Goal: Transaction & Acquisition: Purchase product/service

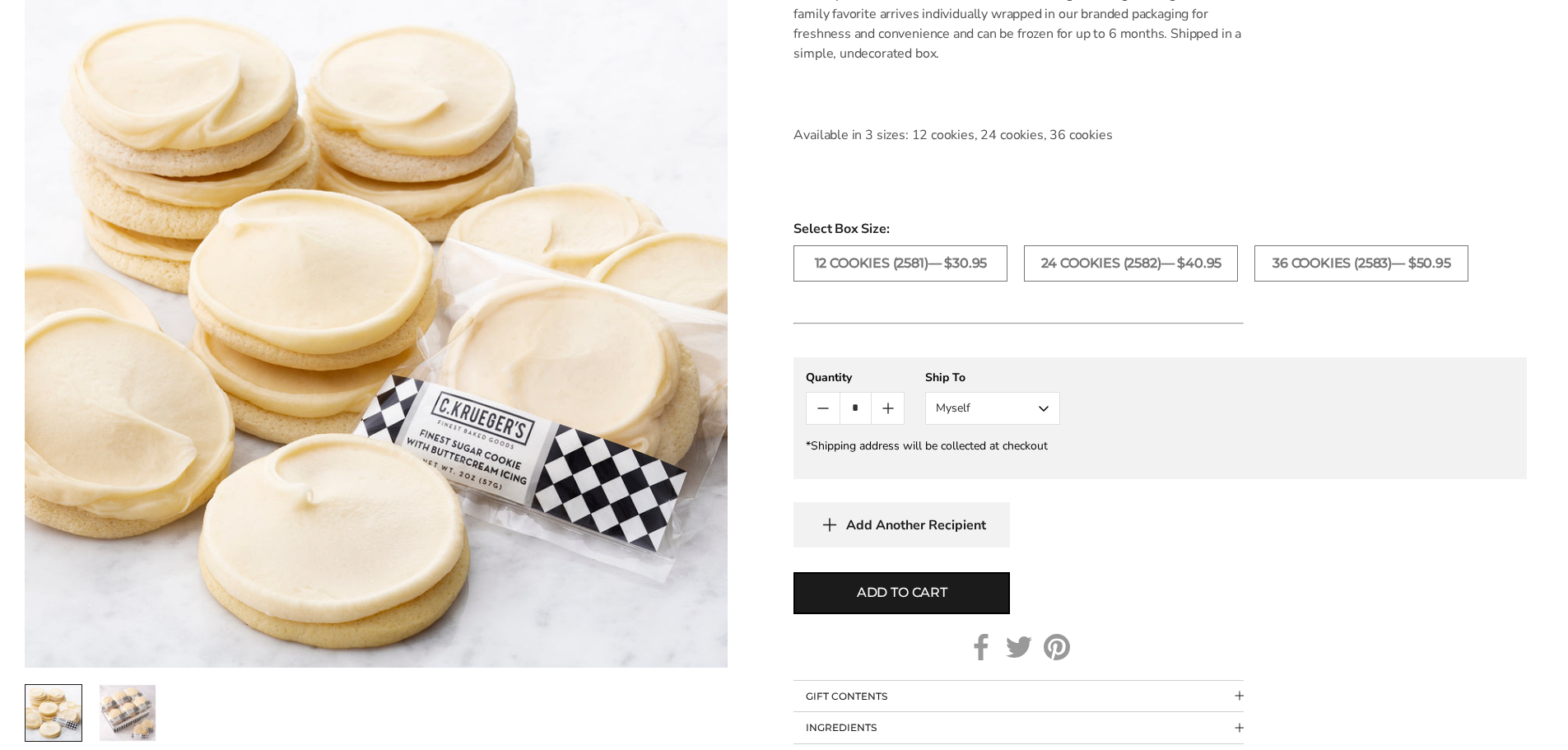
scroll to position [576, 0]
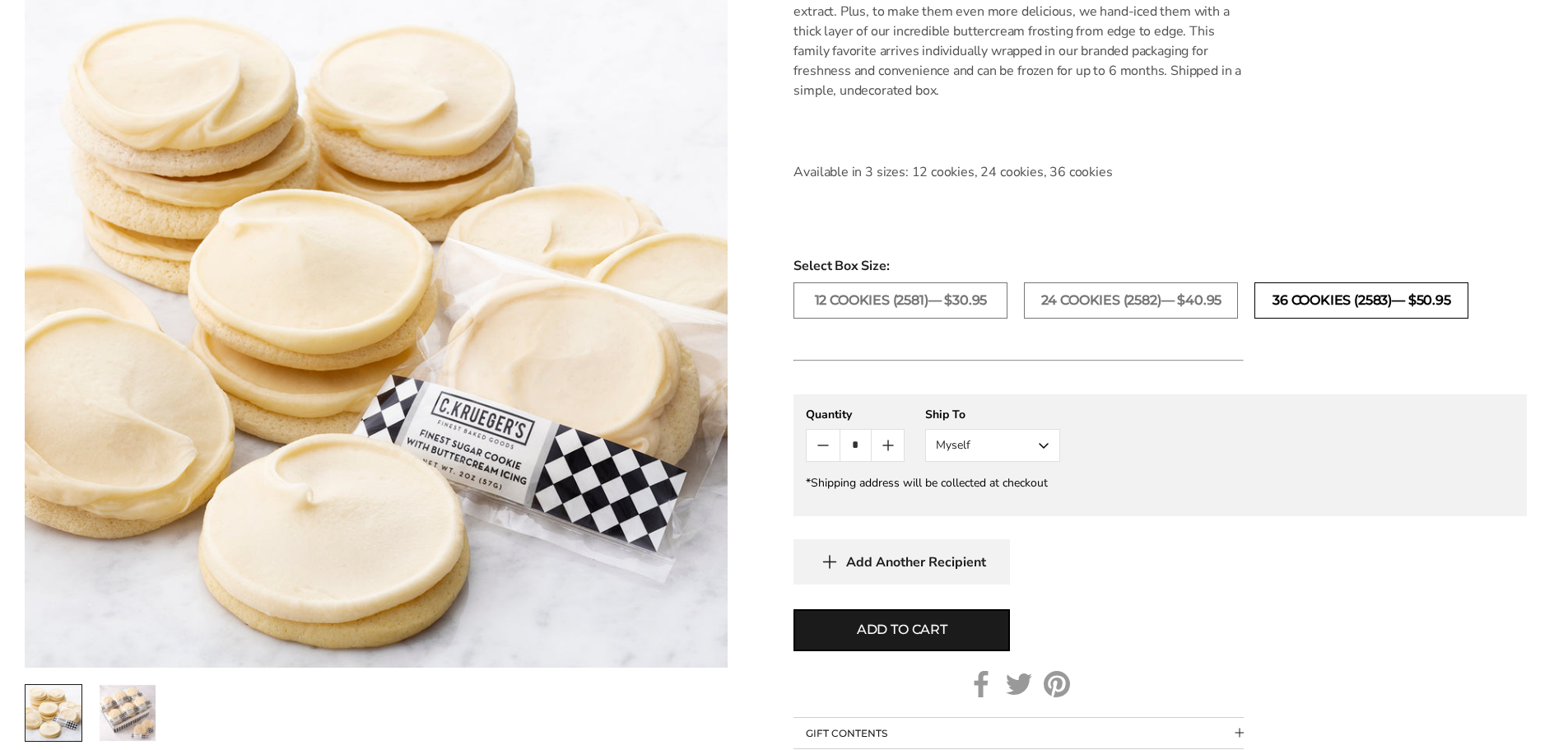
click at [1326, 297] on label "36 COOKIES (2583)— $50.95" at bounding box center [1361, 300] width 214 height 36
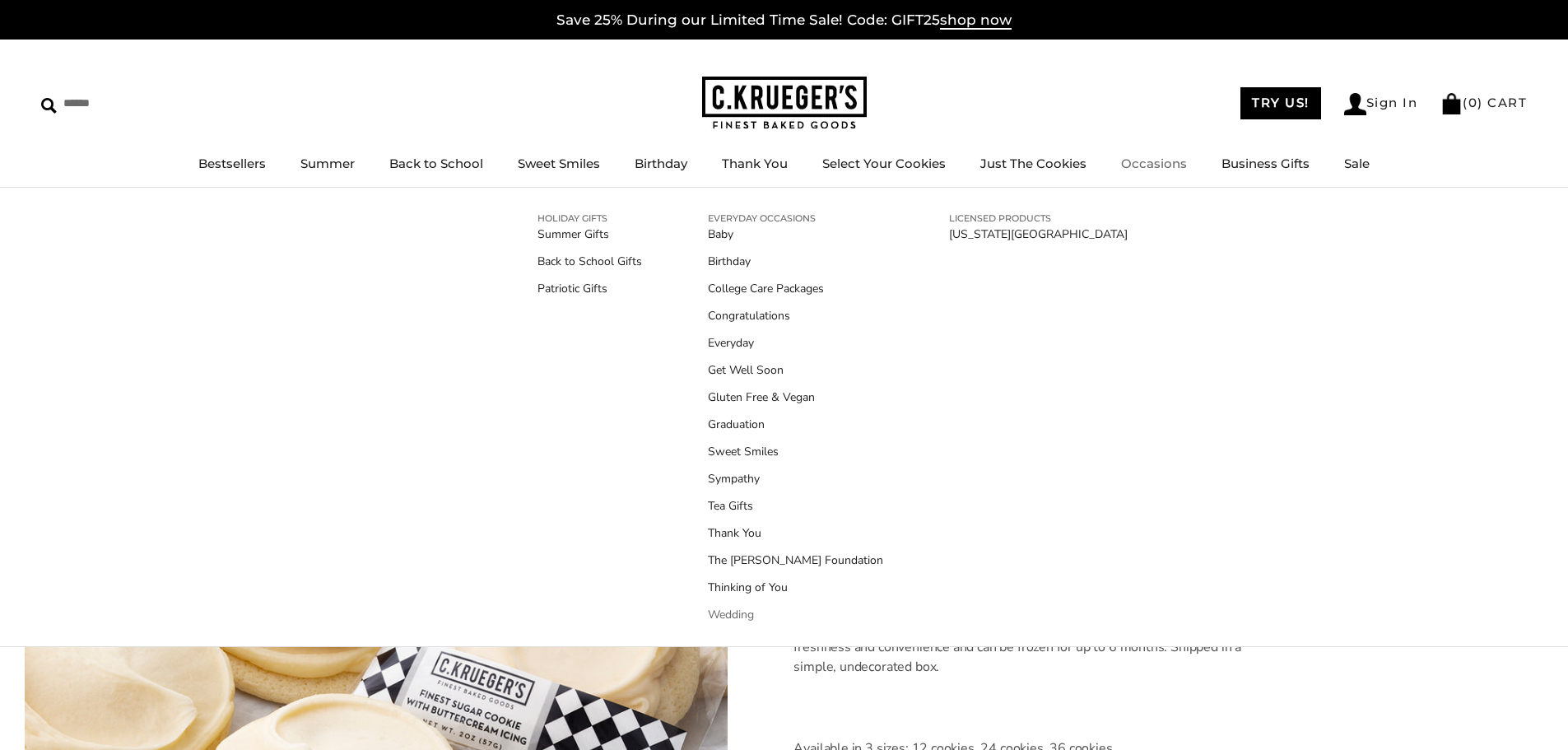
click at [746, 617] on link "Wedding" at bounding box center [796, 614] width 175 height 18
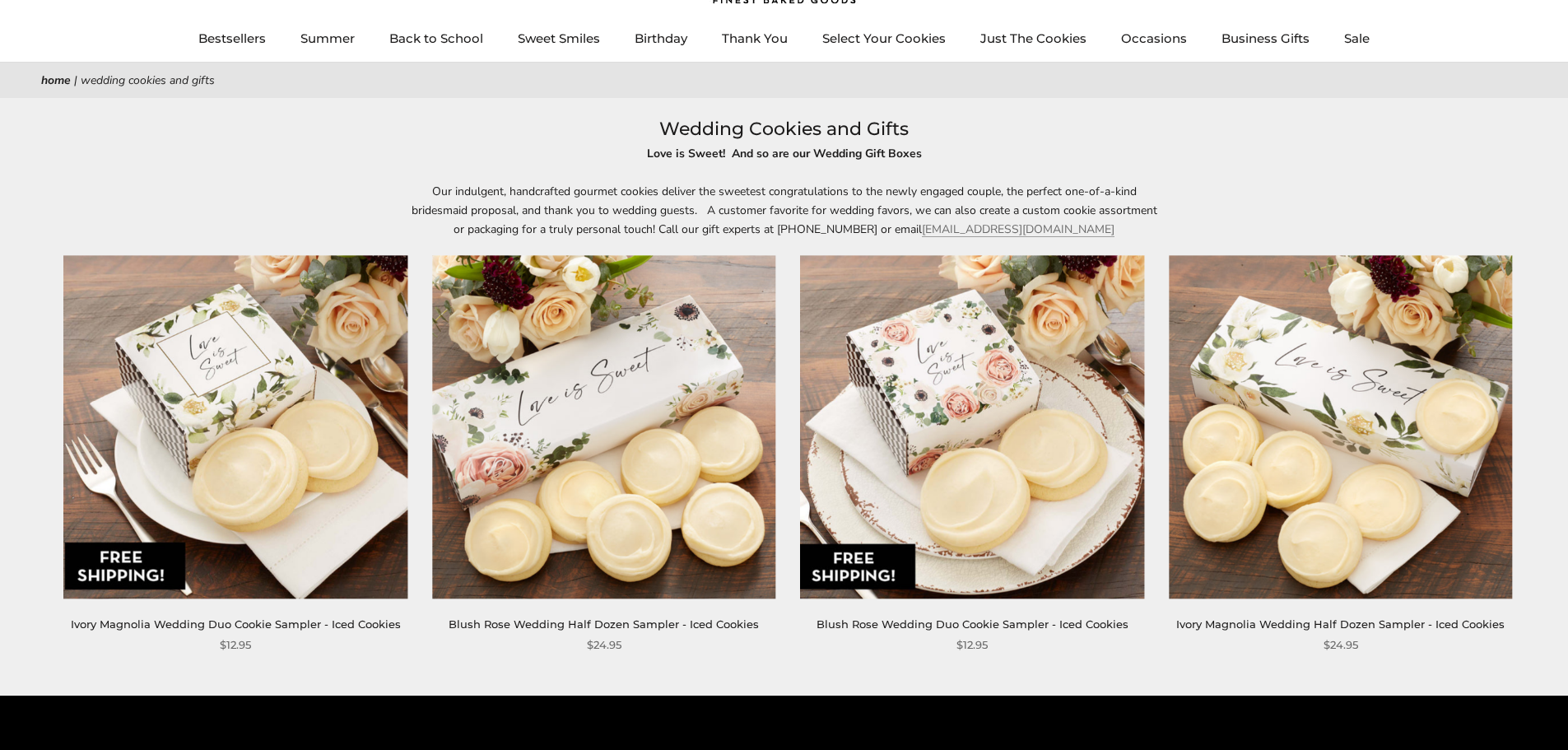
scroll to position [165, 0]
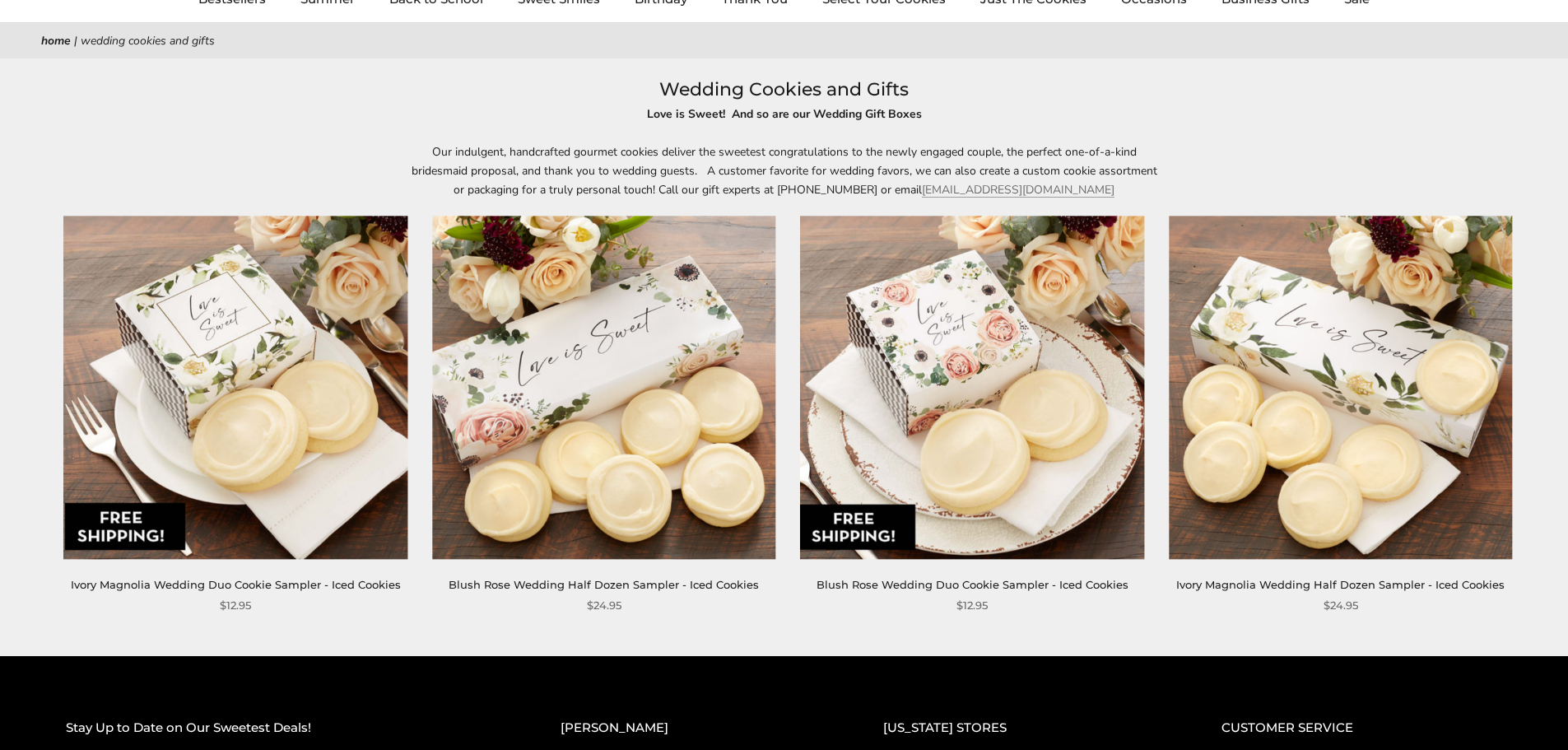
click at [1243, 588] on link "Ivory Magnolia Wedding Half Dozen Sampler - Iced Cookies" at bounding box center [1340, 584] width 328 height 13
